Goal: Task Accomplishment & Management: Use online tool/utility

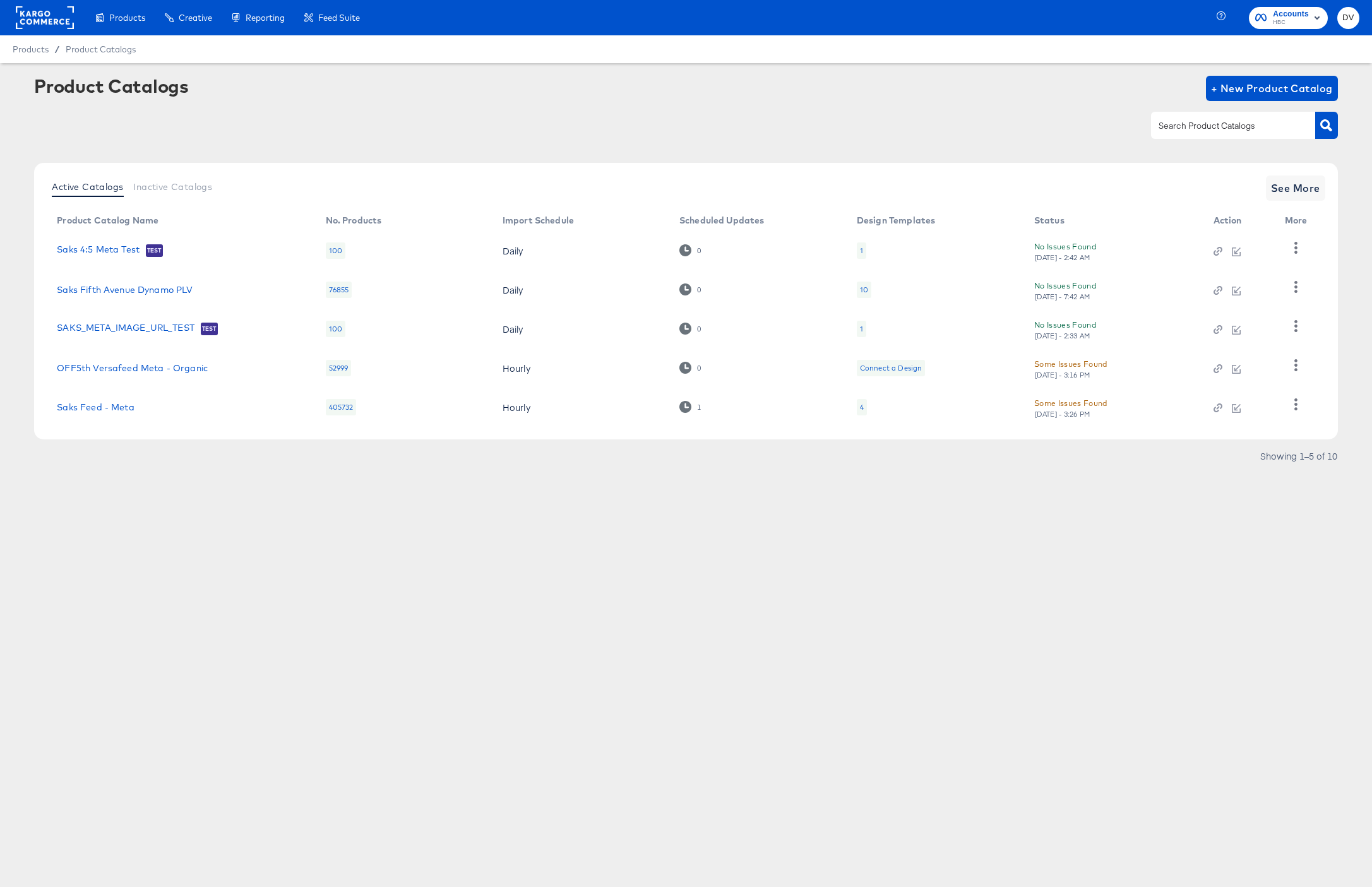
click at [53, 10] on rect at bounding box center [45, 17] width 58 height 22
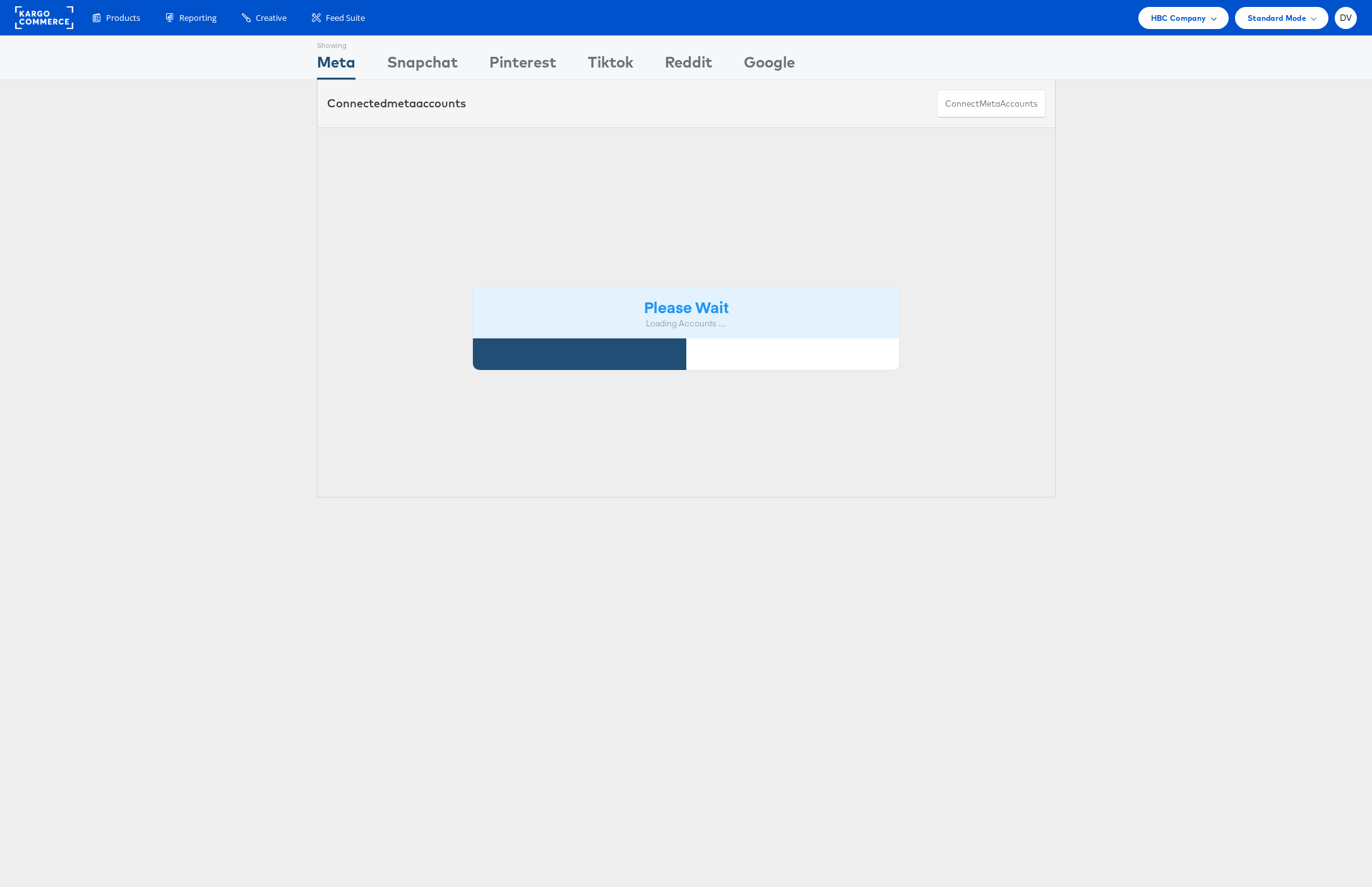
click at [1168, 26] on div "HBC Company" at bounding box center [1183, 18] width 90 height 22
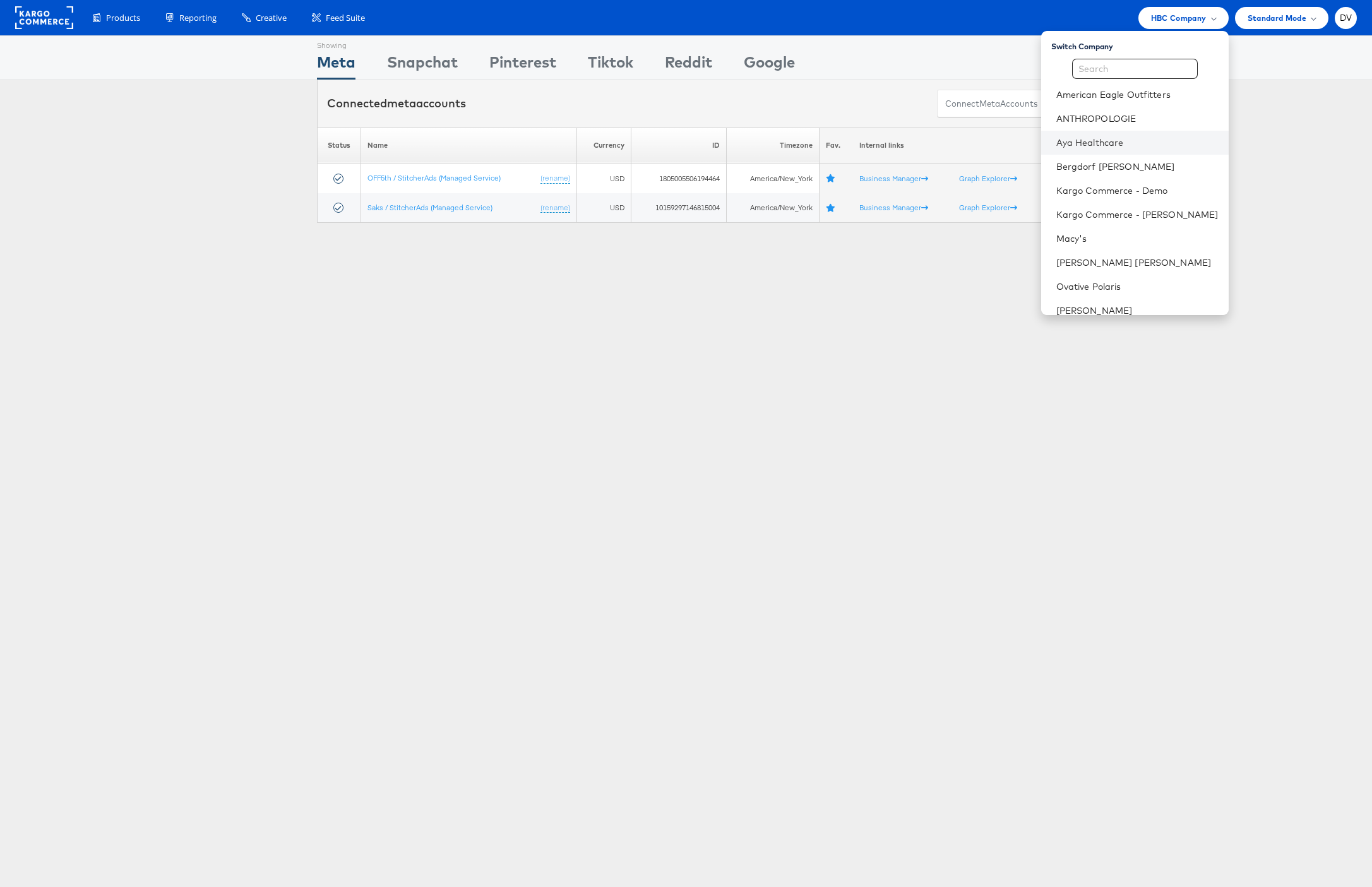
click at [1126, 151] on li "Aya Healthcare" at bounding box center [1135, 143] width 187 height 24
click at [1122, 147] on link "Aya Healthcare" at bounding box center [1138, 143] width 162 height 13
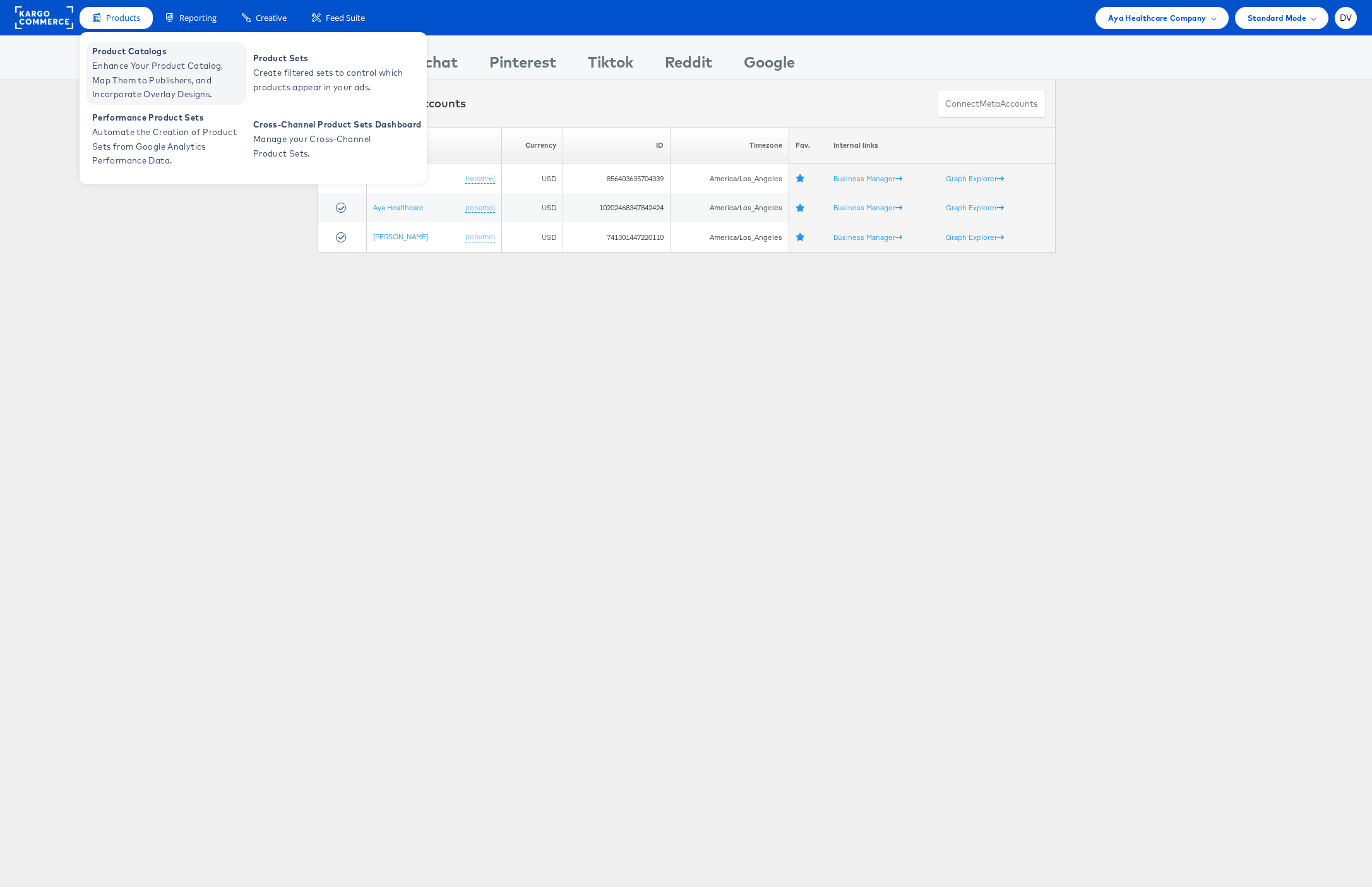
click at [125, 59] on span "Enhance Your Product Catalog, Map Them to Publishers, and Incorporate Overlay D…" at bounding box center [167, 80] width 152 height 43
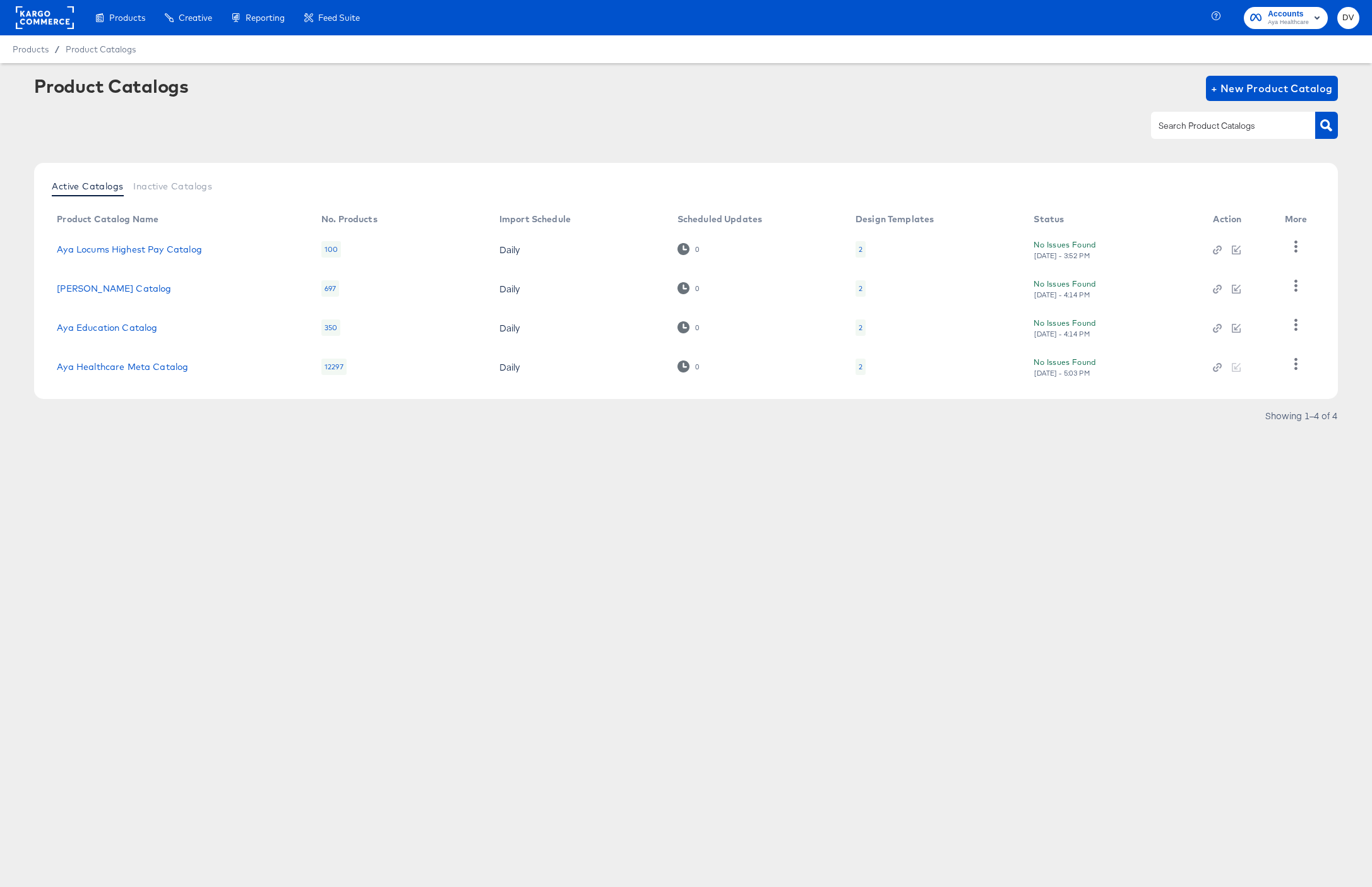
click at [312, 471] on div "Products Creative Reporting Feed Suite Accounts Aya Healthcare DV Products / Pr…" at bounding box center [686, 443] width 1372 height 887
click at [163, 370] on link "Aya Healthcare Meta Catalog" at bounding box center [122, 367] width 131 height 10
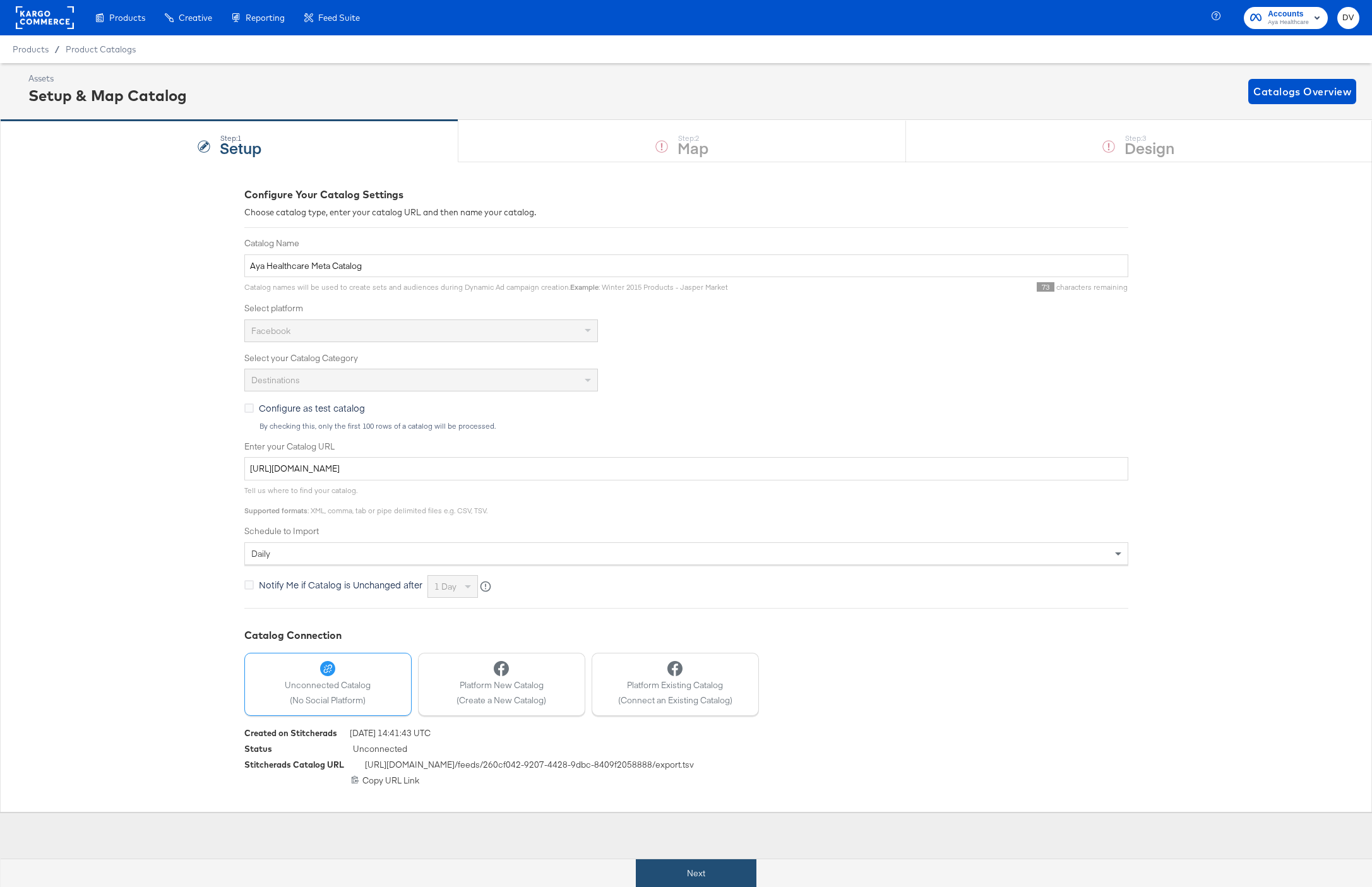
click at [712, 870] on button "Next" at bounding box center [696, 873] width 120 height 28
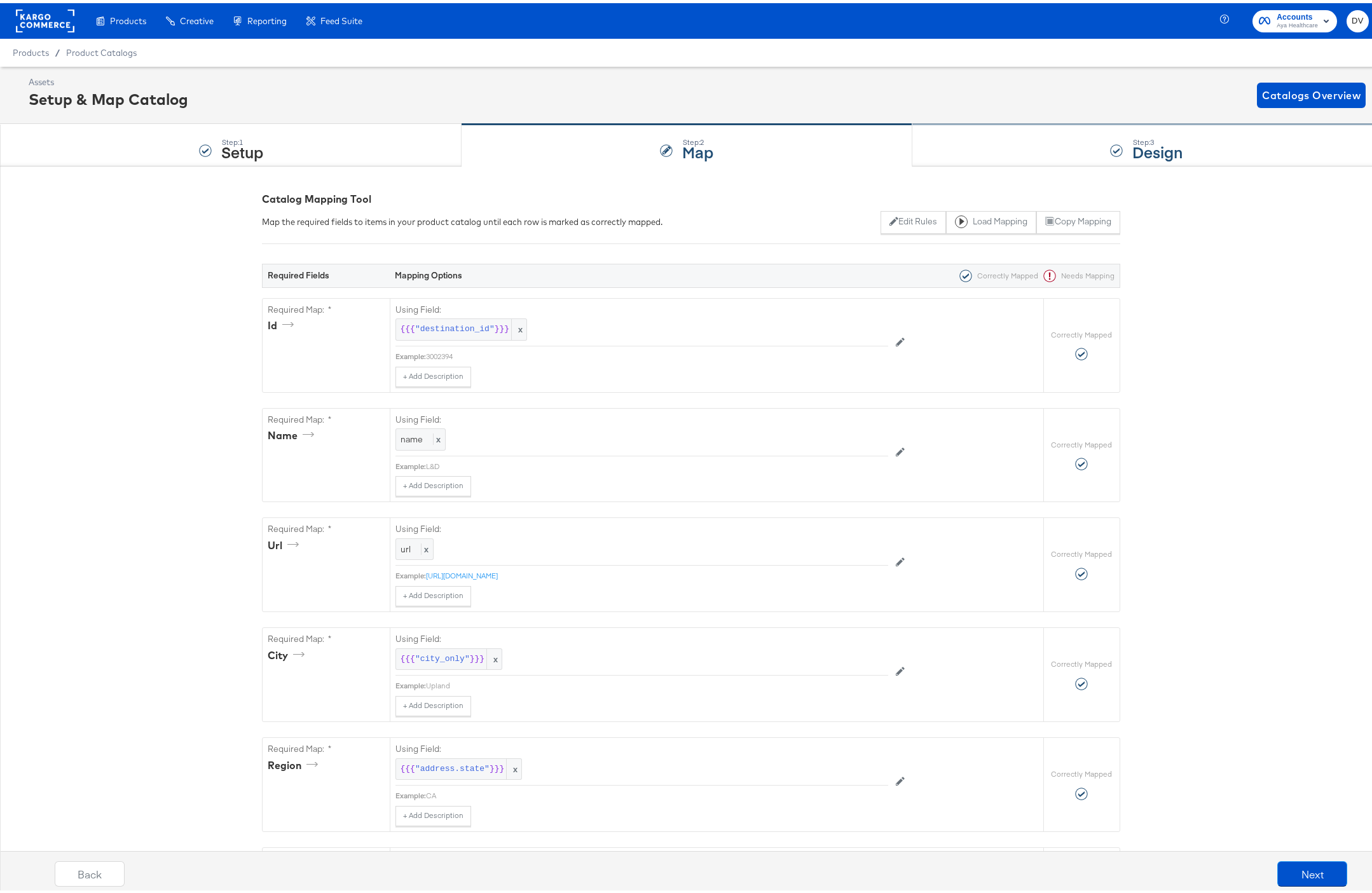
click at [984, 125] on div "Step: 3 Design" at bounding box center [1146, 142] width 469 height 42
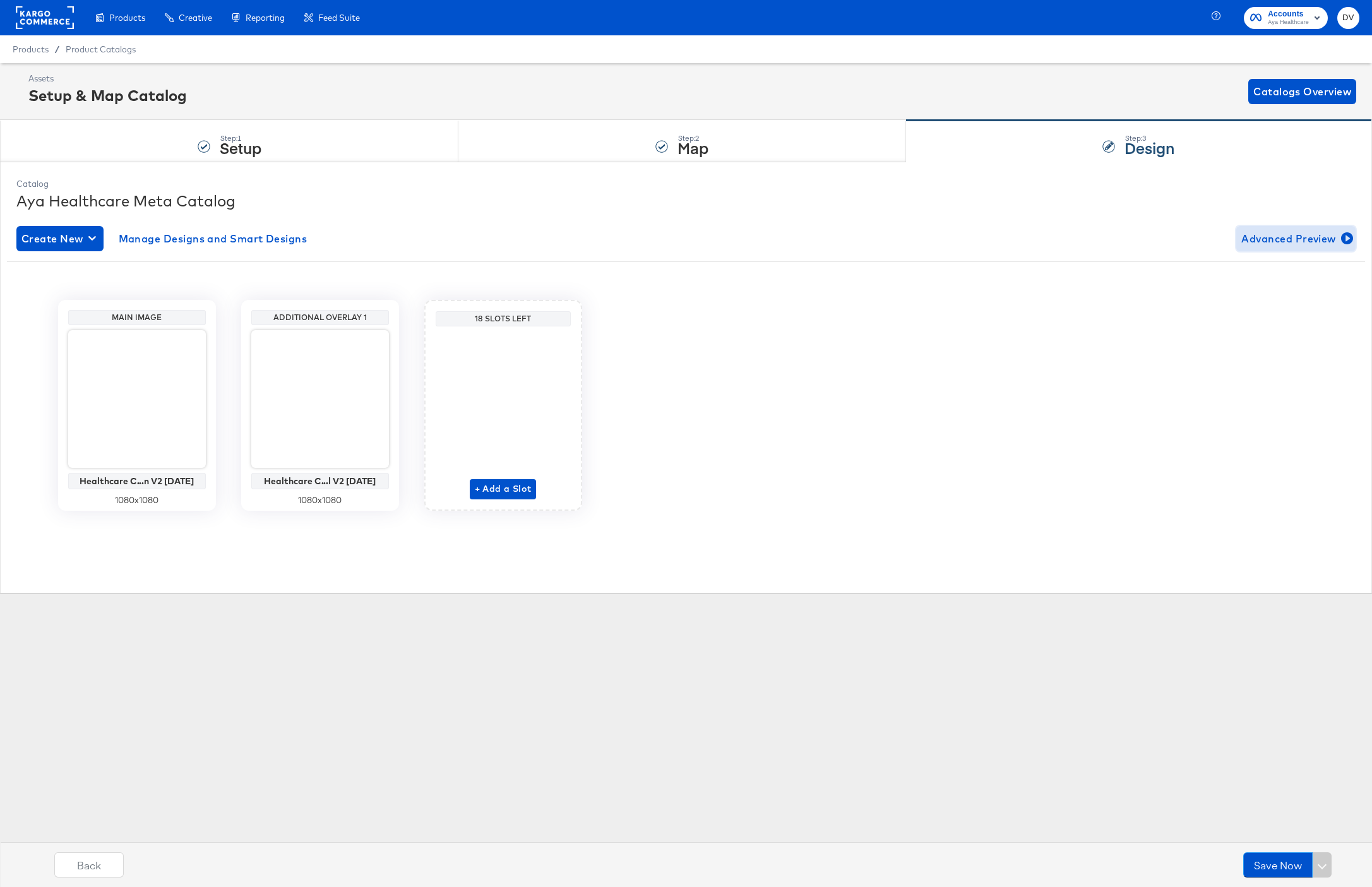
click at [1265, 246] on span "Advanced Preview" at bounding box center [1296, 239] width 109 height 18
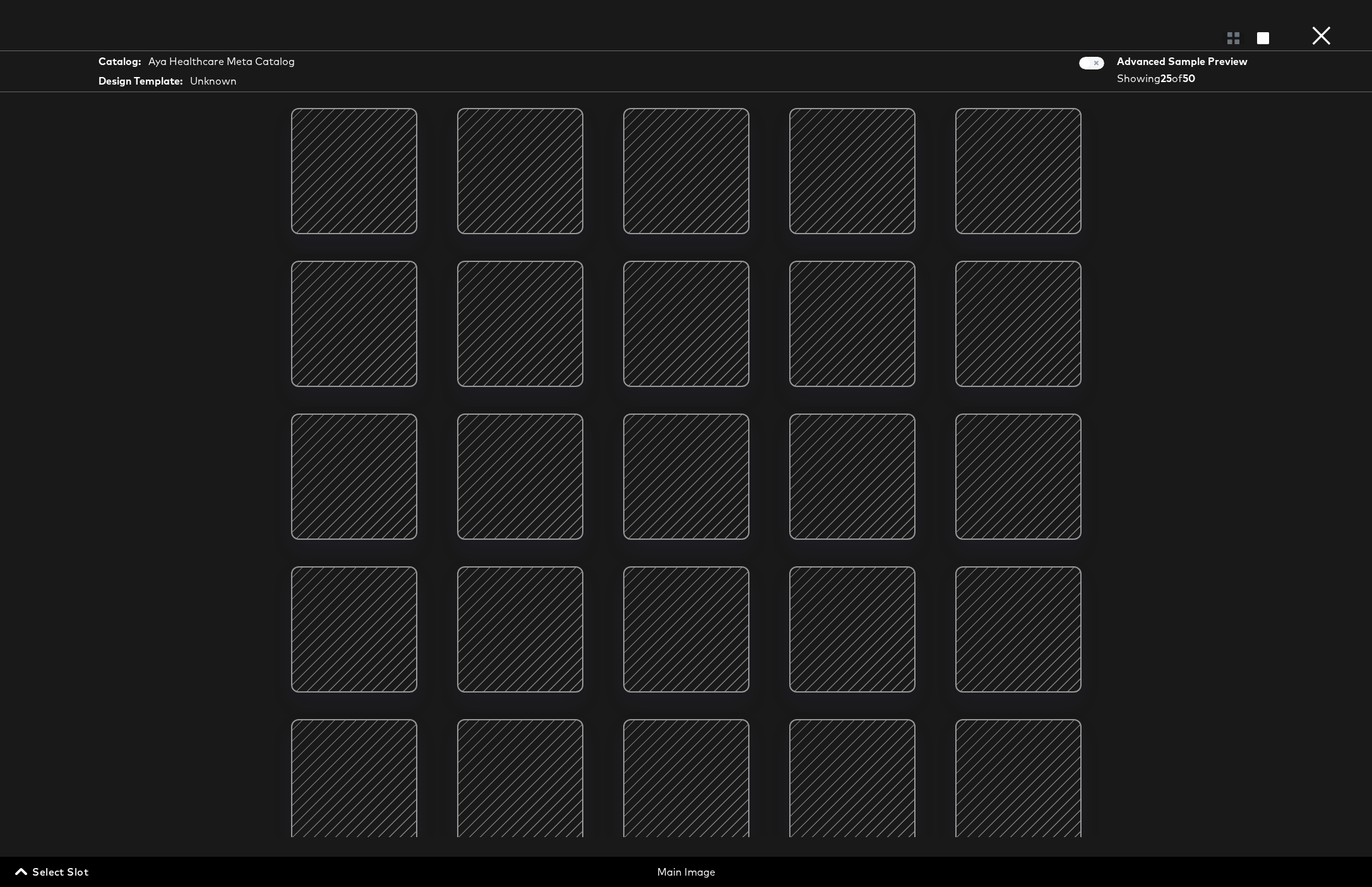
click at [965, 331] on div at bounding box center [1018, 324] width 107 height 107
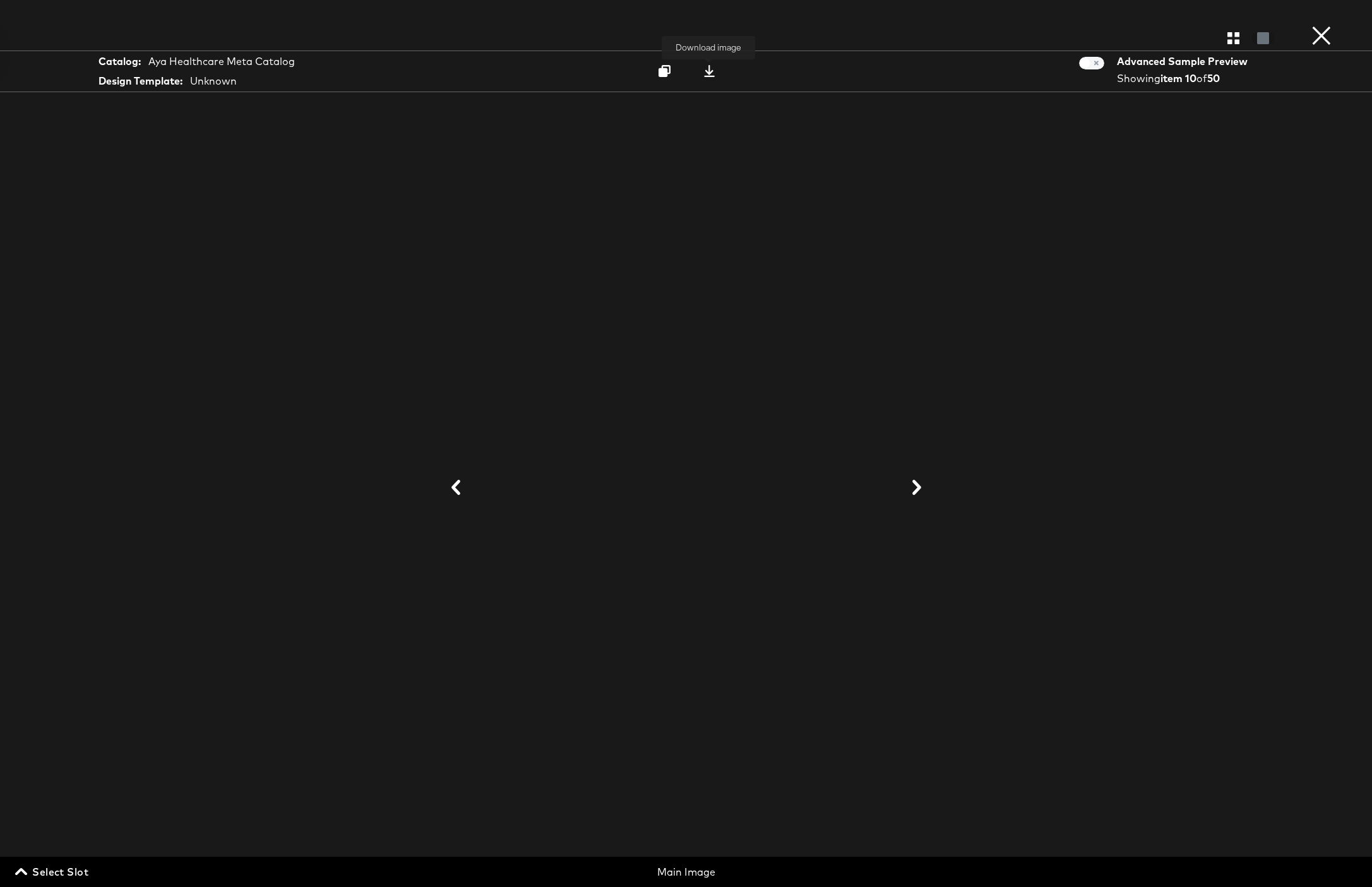
click at [714, 75] on icon at bounding box center [709, 71] width 12 height 12
click at [1320, 25] on button "×" at bounding box center [1321, 12] width 25 height 25
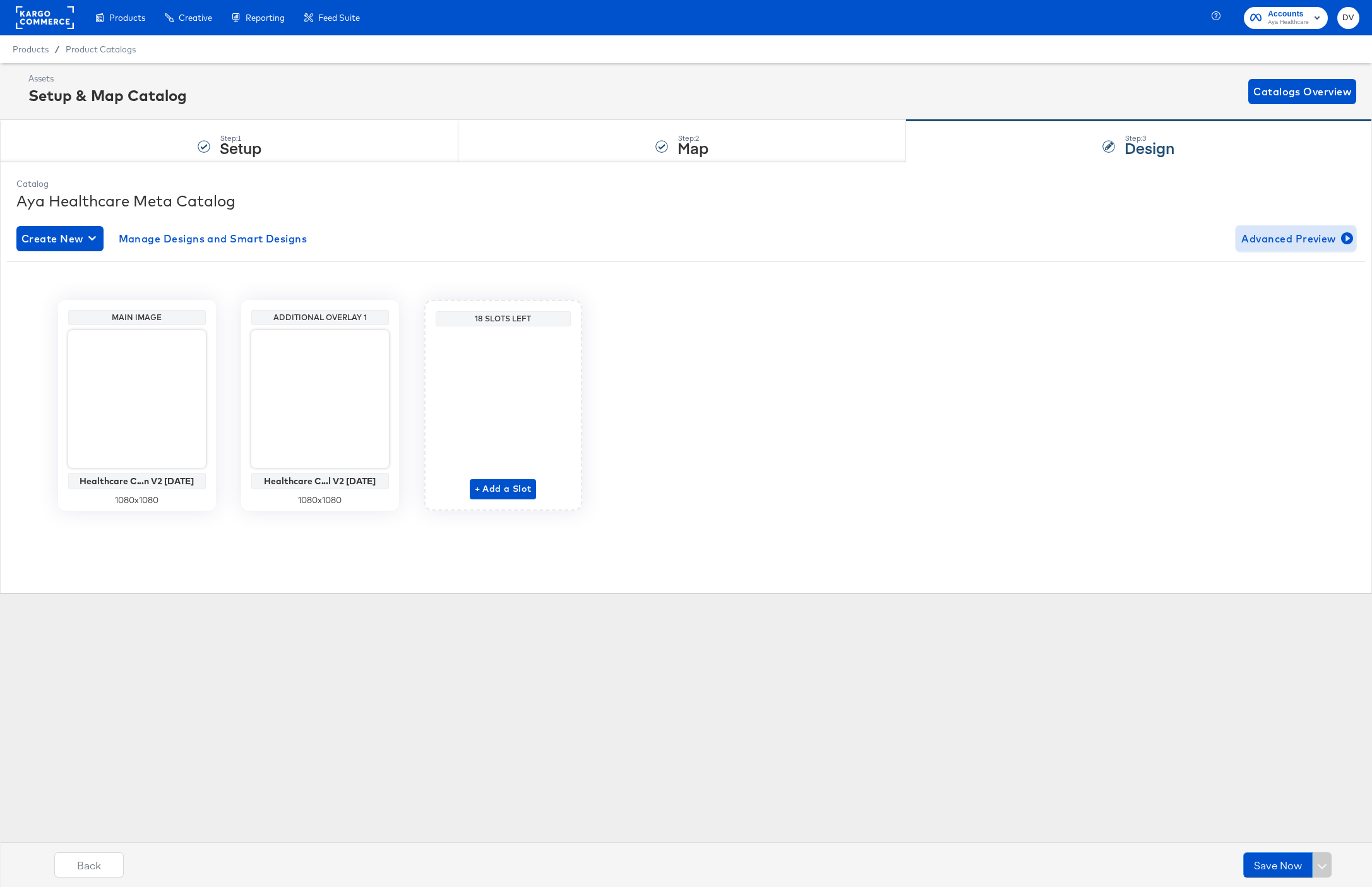
click at [1260, 227] on button "Advanced Preview" at bounding box center [1296, 238] width 119 height 25
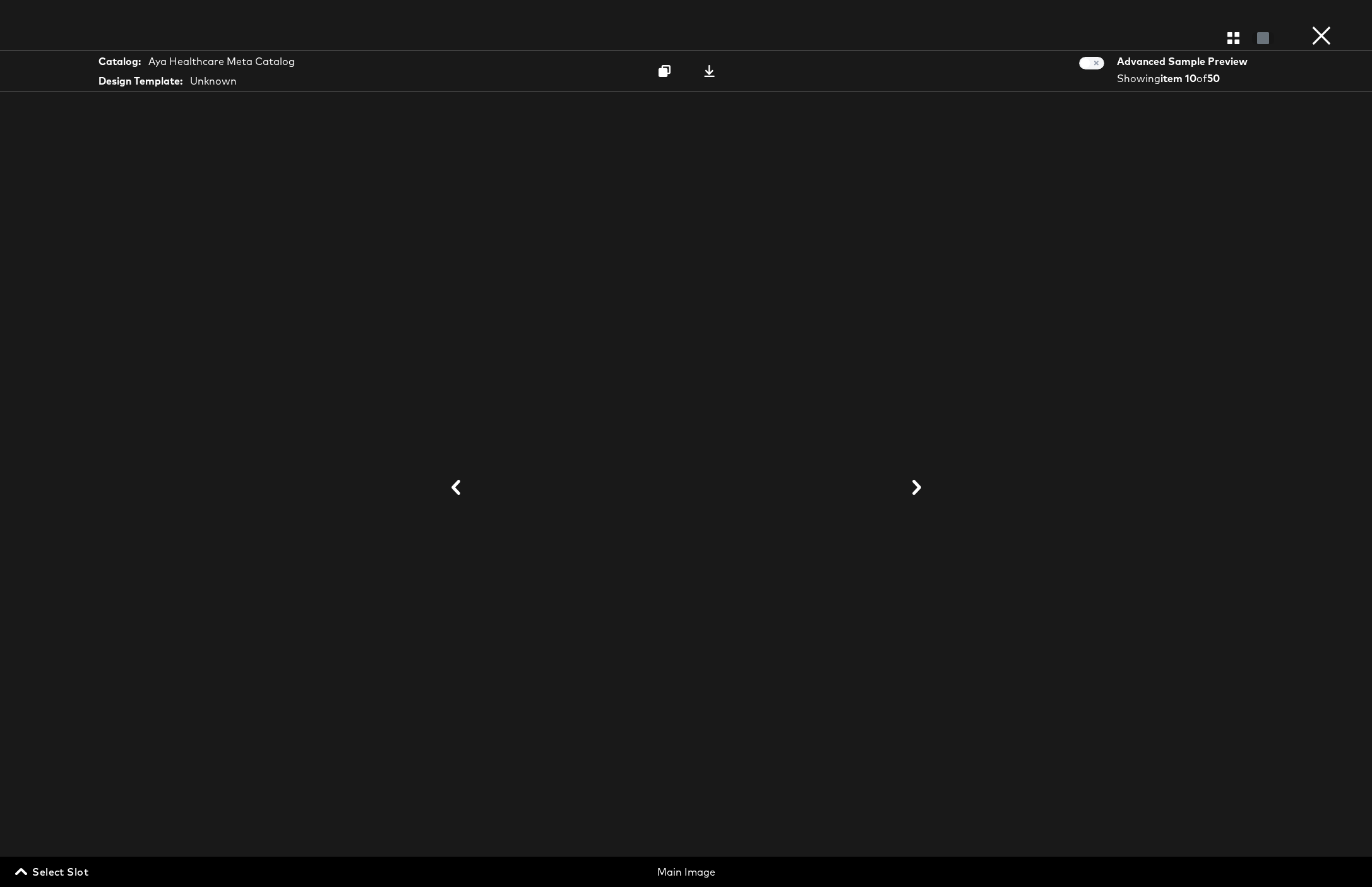
click at [62, 861] on div "Select Slot Main Image" at bounding box center [686, 869] width 1372 height 24
click at [65, 867] on span "Select Slot" at bounding box center [53, 872] width 70 height 18
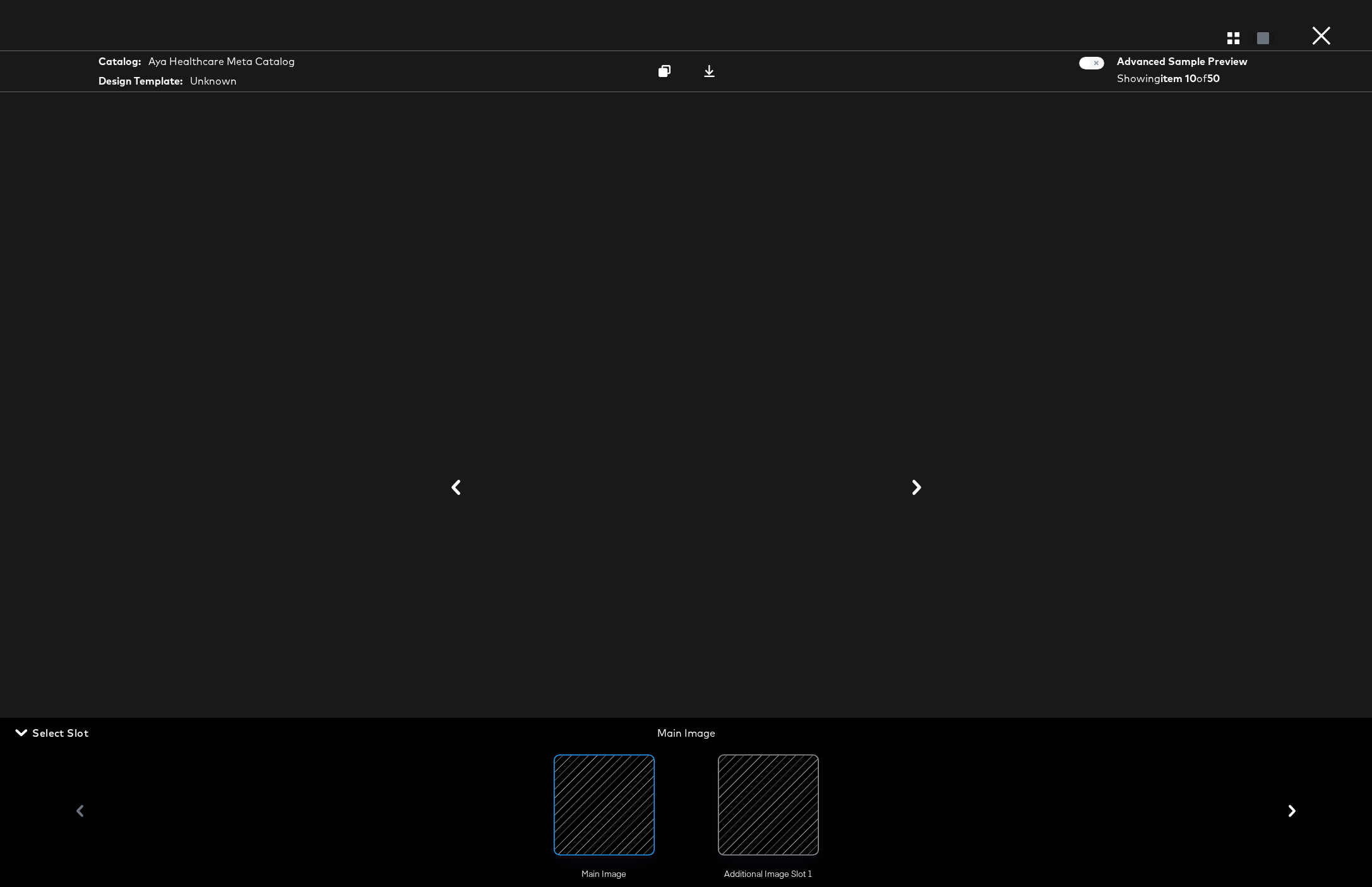
click at [749, 817] on div at bounding box center [768, 805] width 86 height 86
click at [1096, 278] on div at bounding box center [686, 489] width 947 height 761
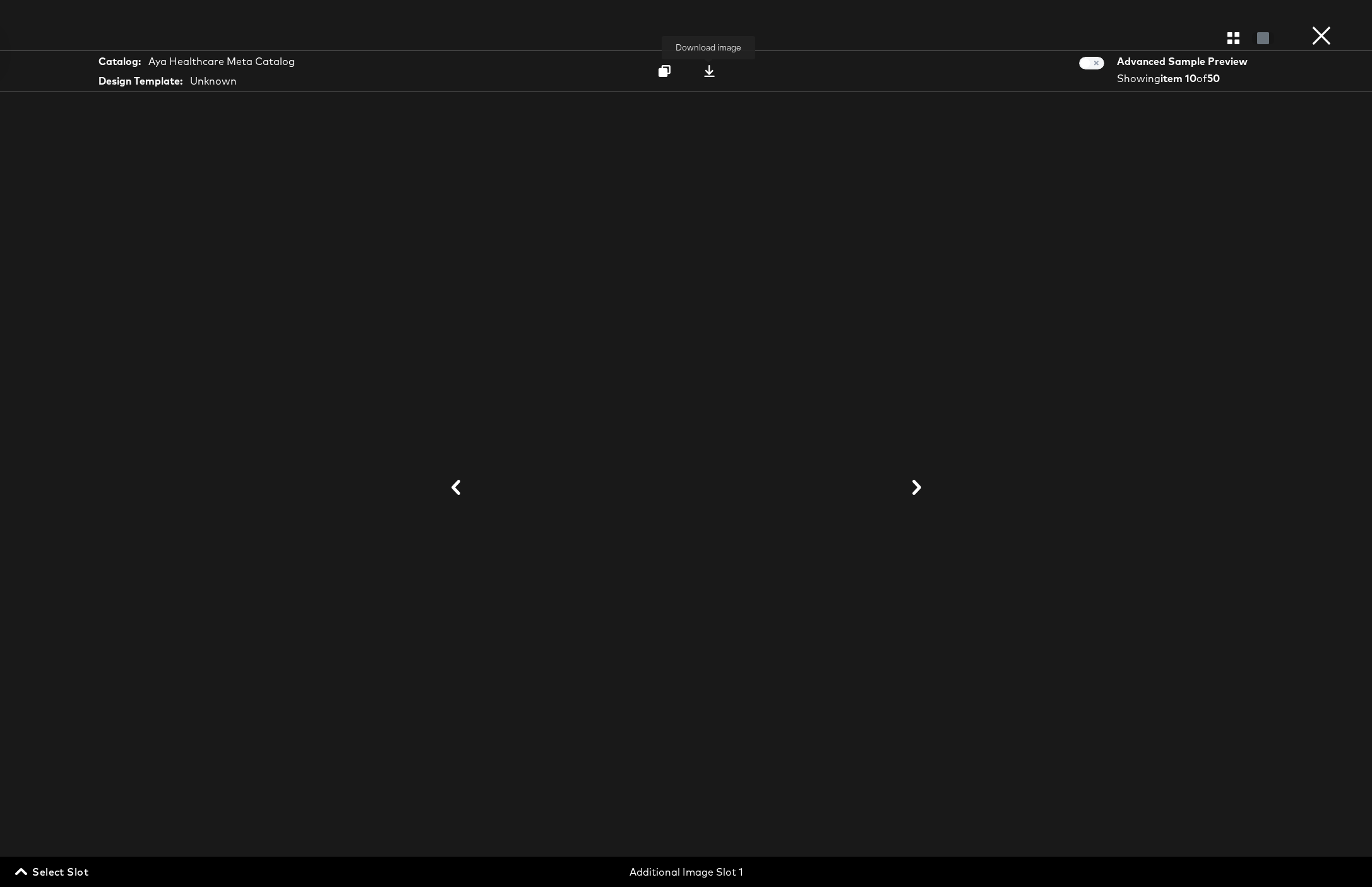
click at [706, 73] on icon at bounding box center [709, 71] width 12 height 12
click at [1325, 25] on button "×" at bounding box center [1321, 12] width 25 height 25
